Goal: Task Accomplishment & Management: Manage account settings

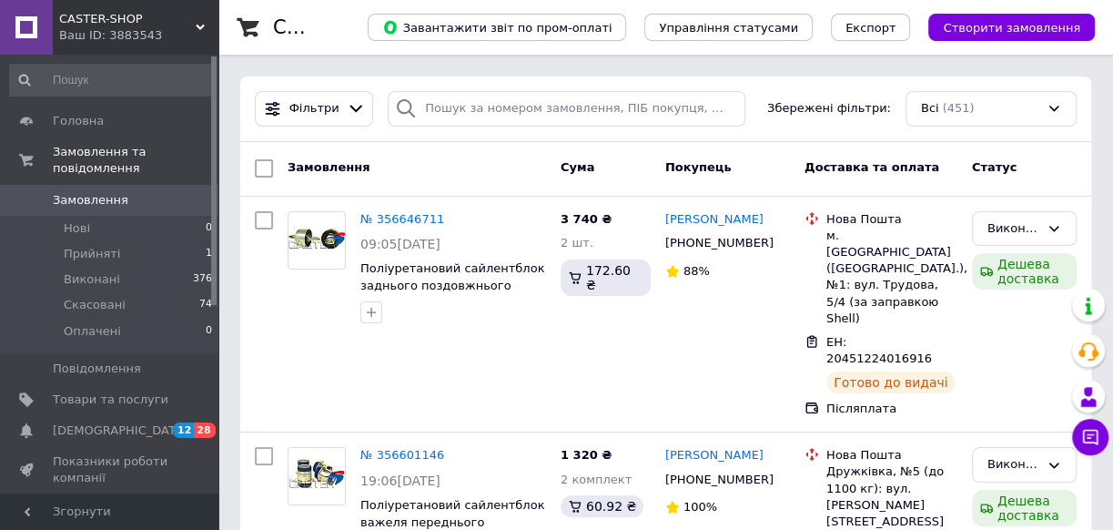
click at [197, 26] on use at bounding box center [200, 27] width 9 height 5
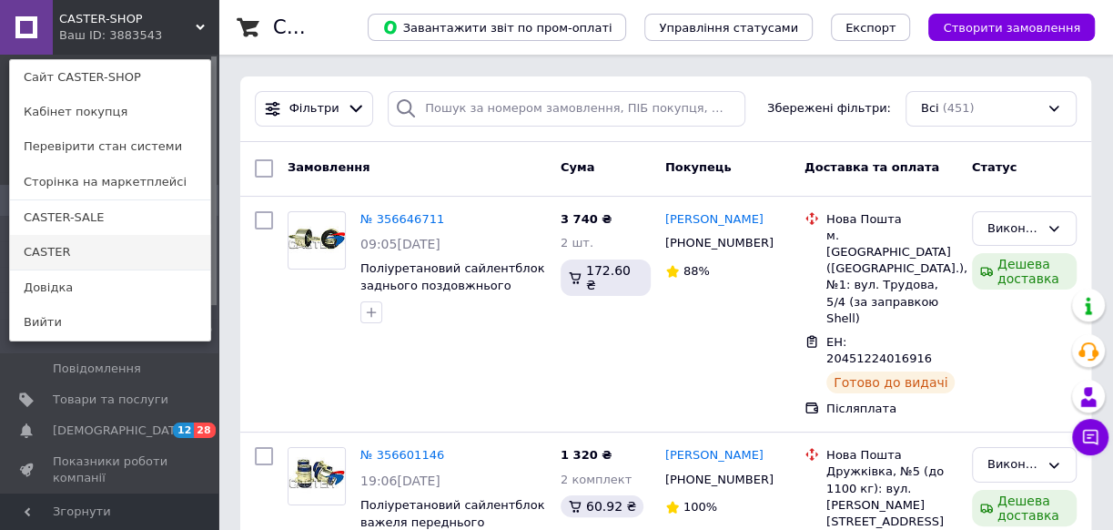
click at [123, 257] on link "CASTER" at bounding box center [110, 252] width 200 height 35
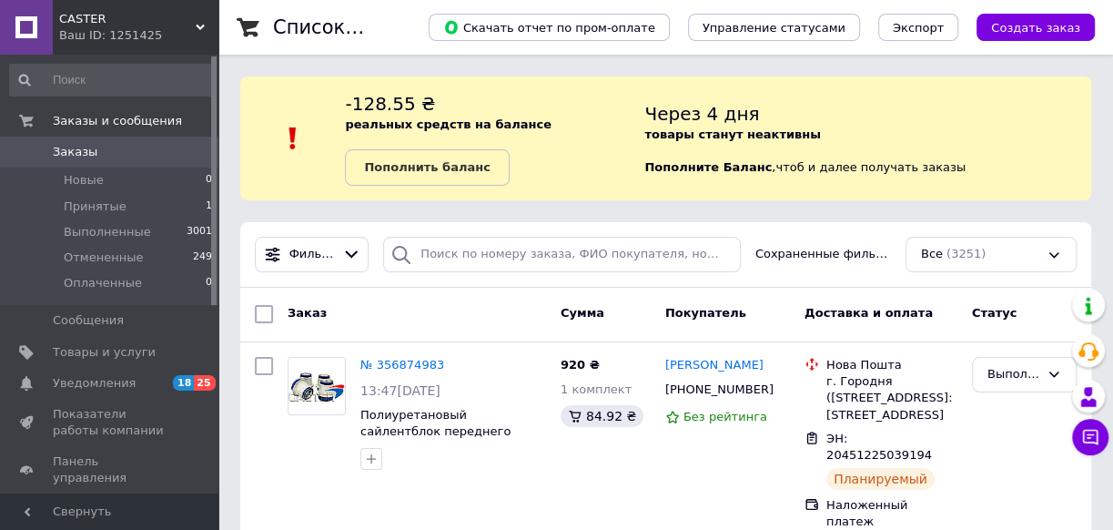
drag, startPoint x: 338, startPoint y: 497, endPoint x: 903, endPoint y: 84, distance: 699.9
click at [903, 84] on div "-128.55 ₴ реальных средств на балансе Пополнить баланс Через 4 дня товары стану…" at bounding box center [665, 138] width 851 height 124
click at [199, 19] on div "CASTER Ваш ID: 1251425" at bounding box center [136, 27] width 166 height 55
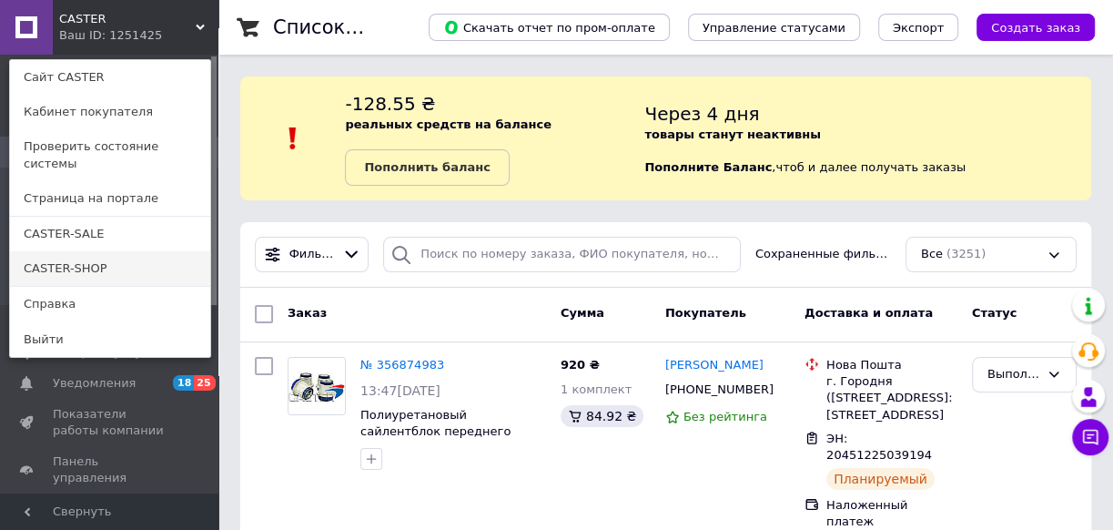
click at [122, 252] on link "CASTER-SHOP" at bounding box center [110, 268] width 200 height 35
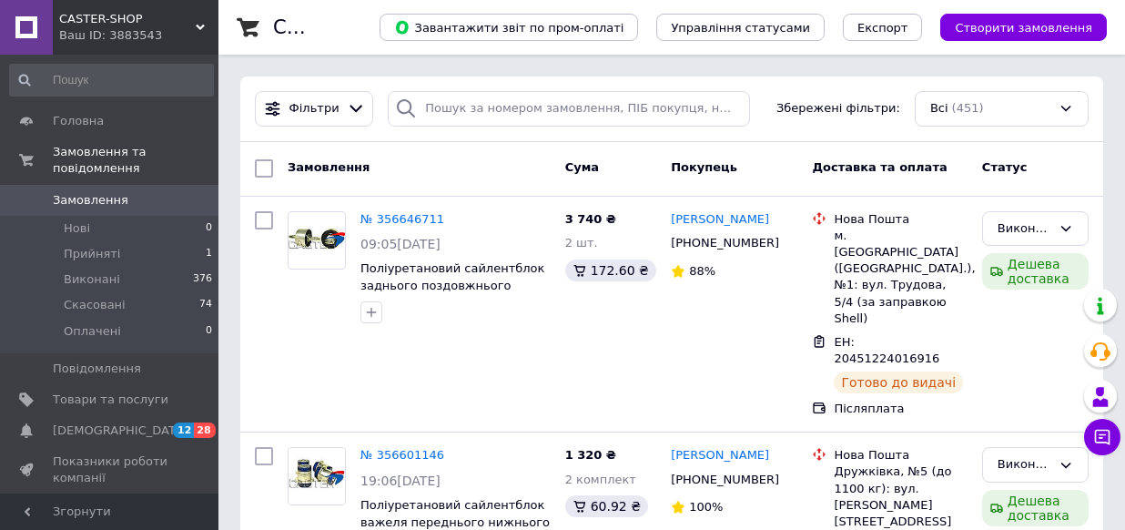
drag, startPoint x: 839, startPoint y: 76, endPoint x: 990, endPoint y: 143, distance: 165.4
click at [990, 143] on div "Замовлення Cума Покупець Доставка та оплата Статус" at bounding box center [671, 169] width 863 height 55
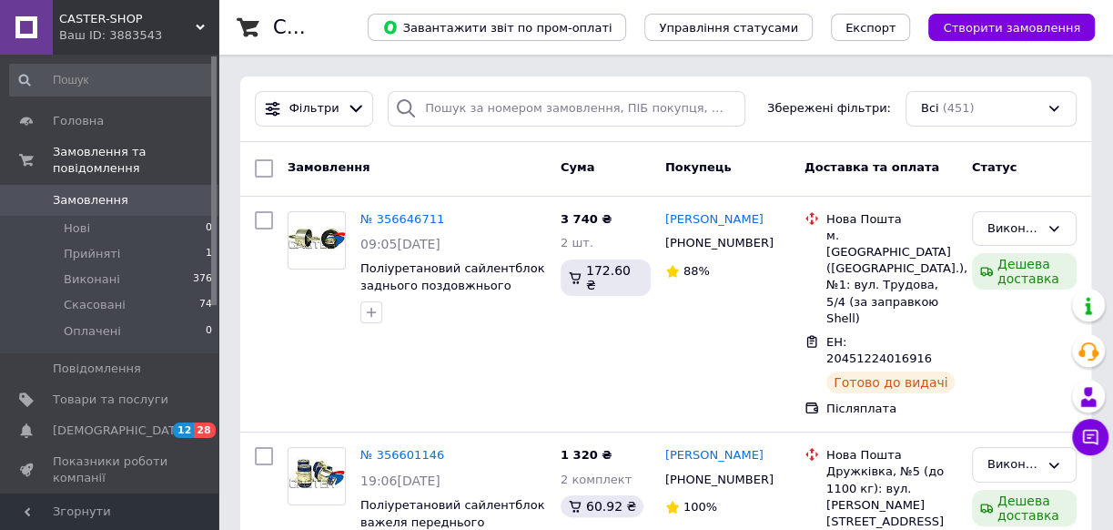
click at [196, 28] on icon at bounding box center [200, 27] width 9 height 9
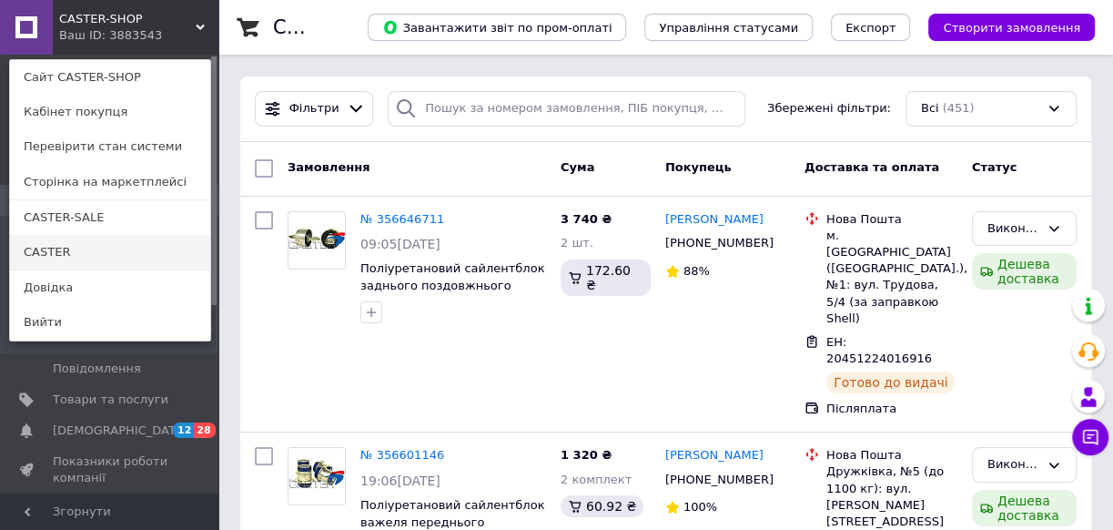
click at [81, 253] on link "CASTER" at bounding box center [110, 252] width 200 height 35
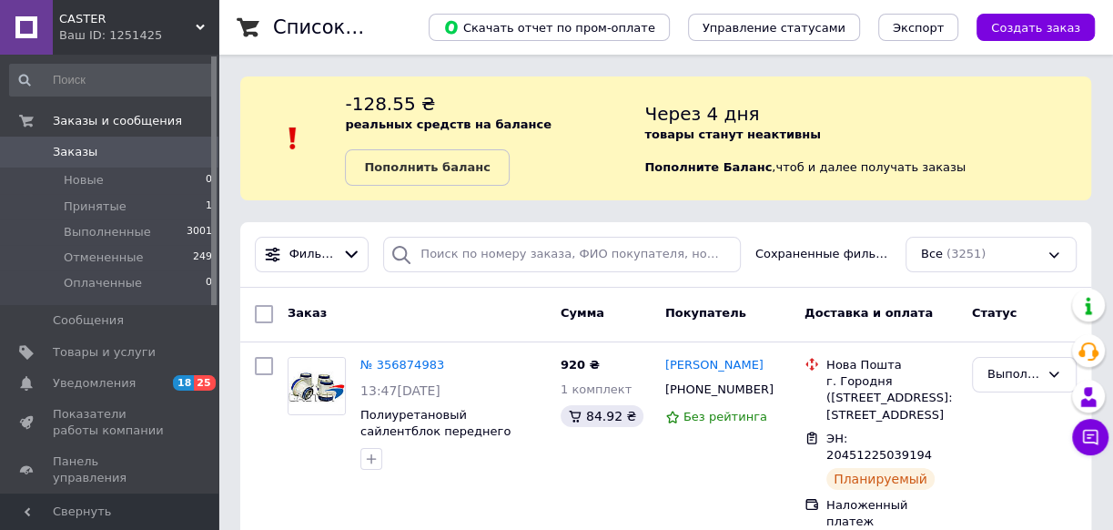
click at [201, 23] on icon at bounding box center [200, 27] width 9 height 9
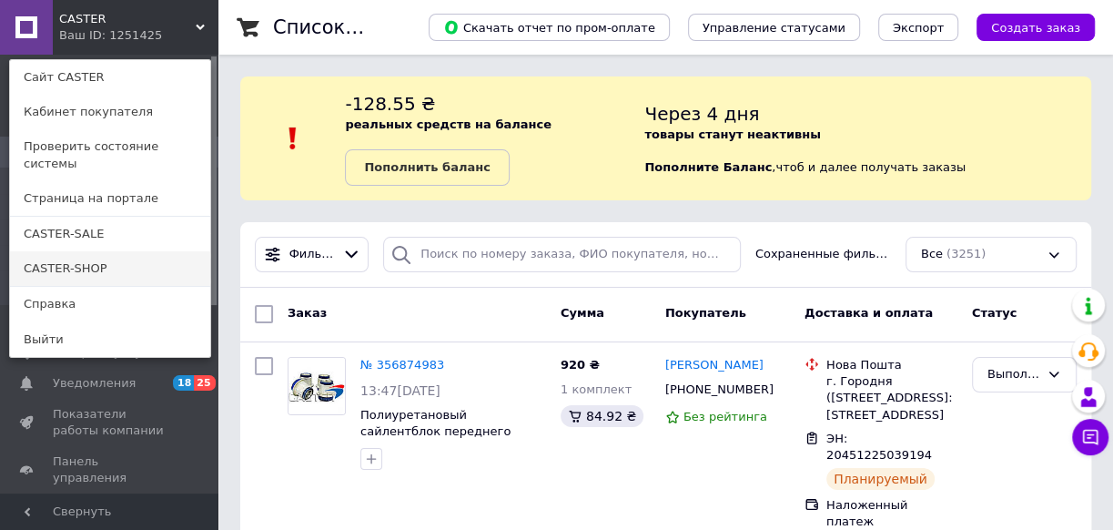
click at [144, 256] on link "CASTER-SHOP" at bounding box center [110, 268] width 200 height 35
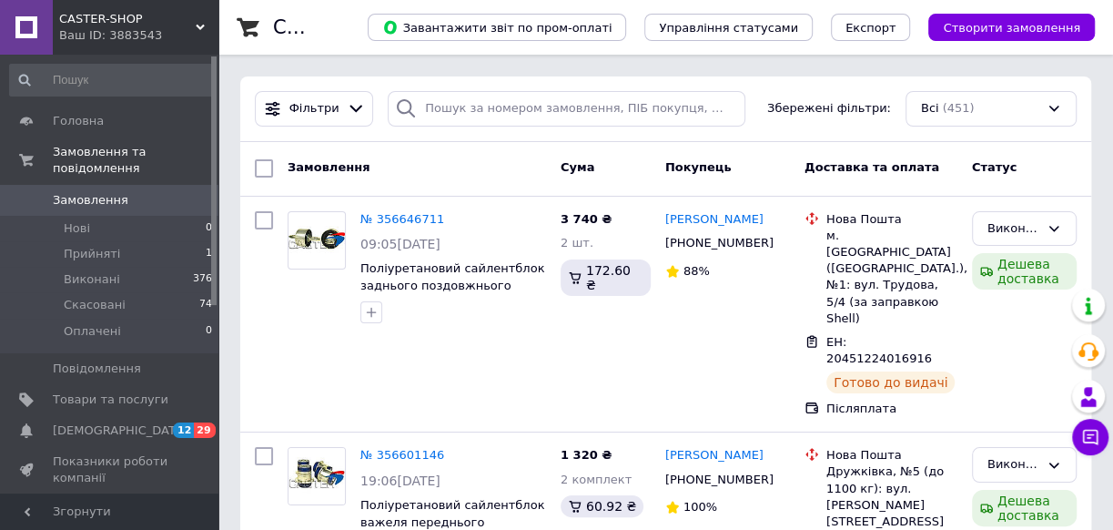
click at [194, 22] on span "CASTER-SHOP" at bounding box center [127, 19] width 136 height 16
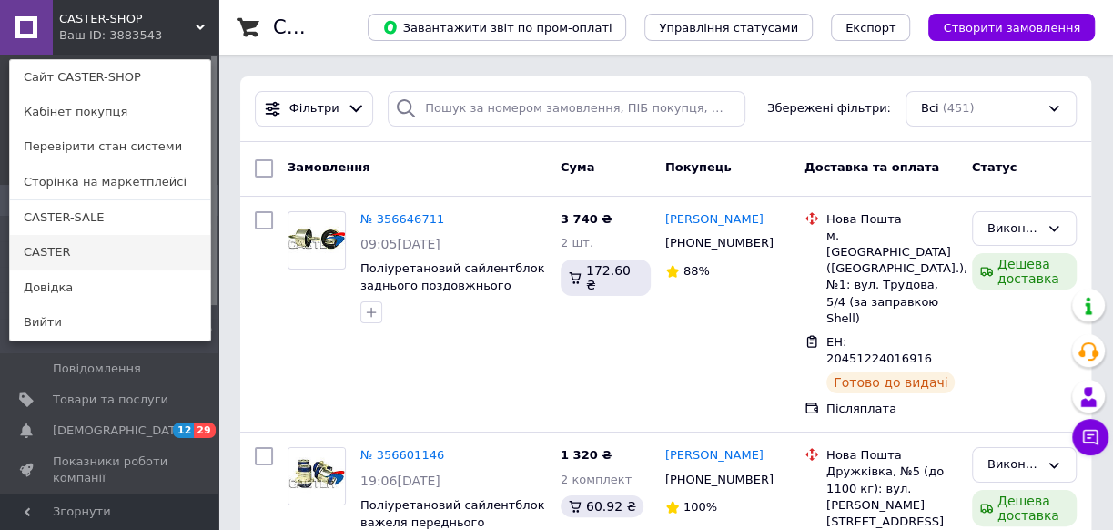
click at [83, 247] on link "CASTER" at bounding box center [110, 252] width 200 height 35
